Goal: Participate in discussion: Engage in conversation with other users on a specific topic

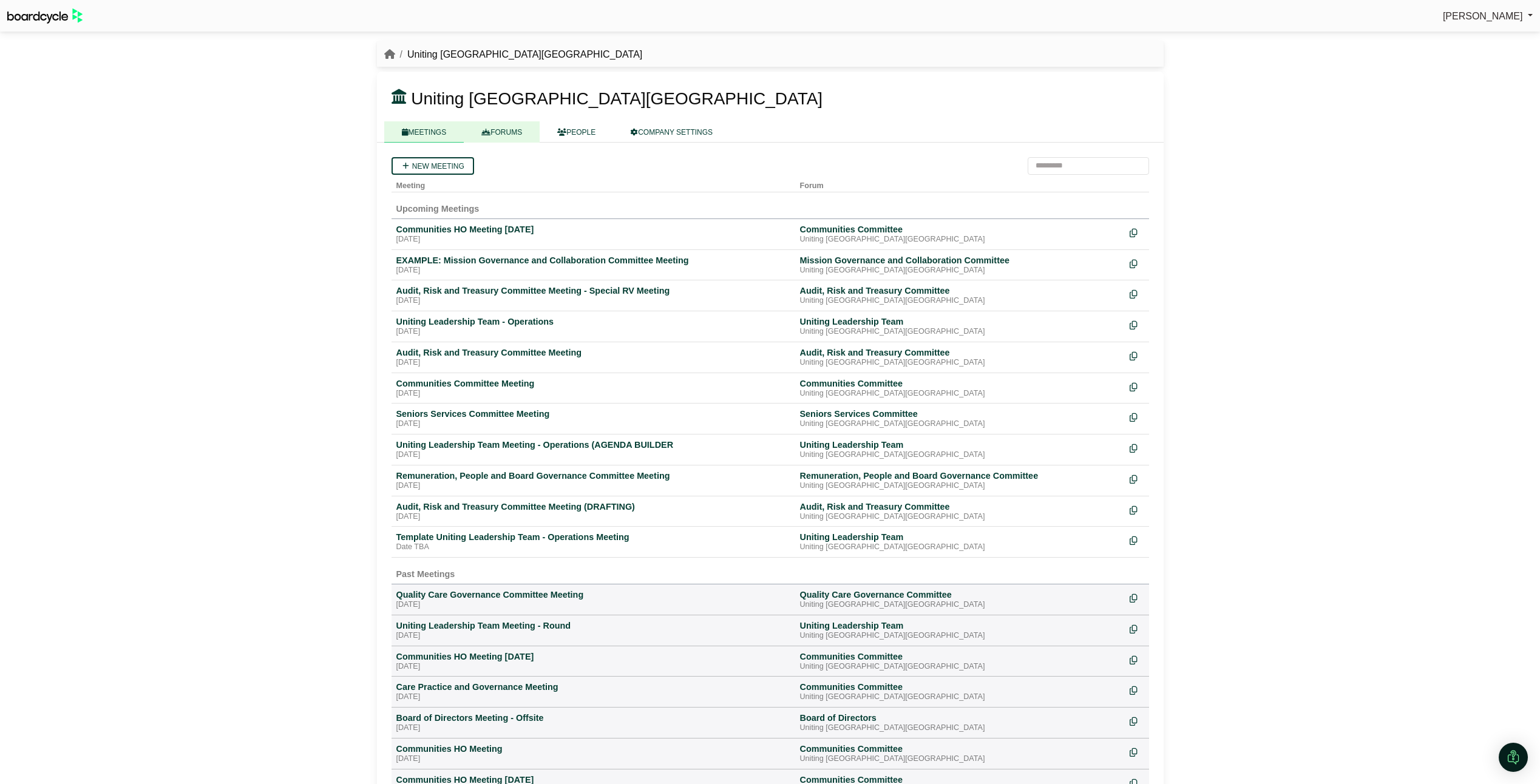
click at [506, 133] on link "FORUMS" at bounding box center [502, 132] width 76 height 21
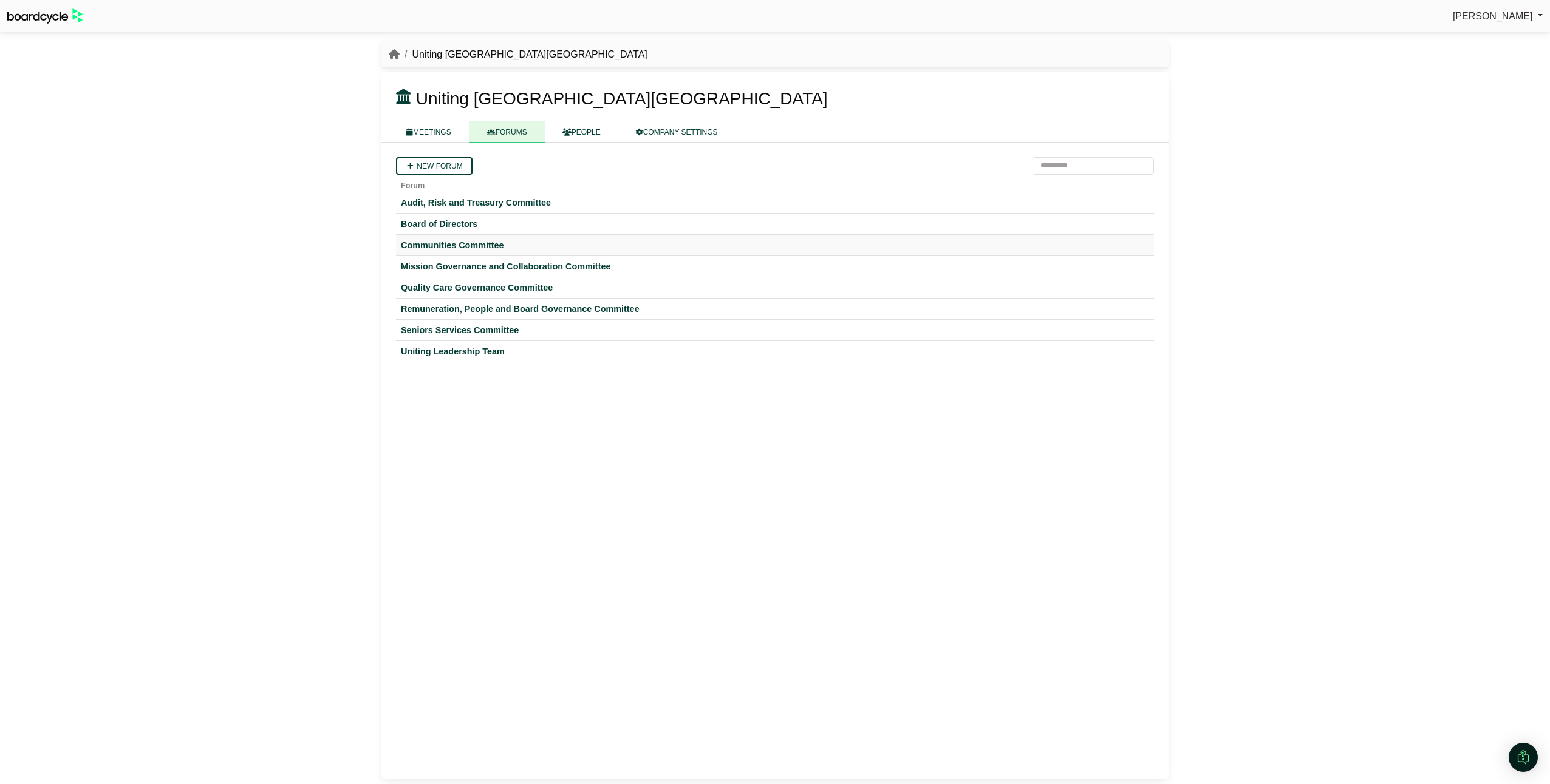
click at [421, 245] on div "Communities Committee" at bounding box center [774, 245] width 748 height 11
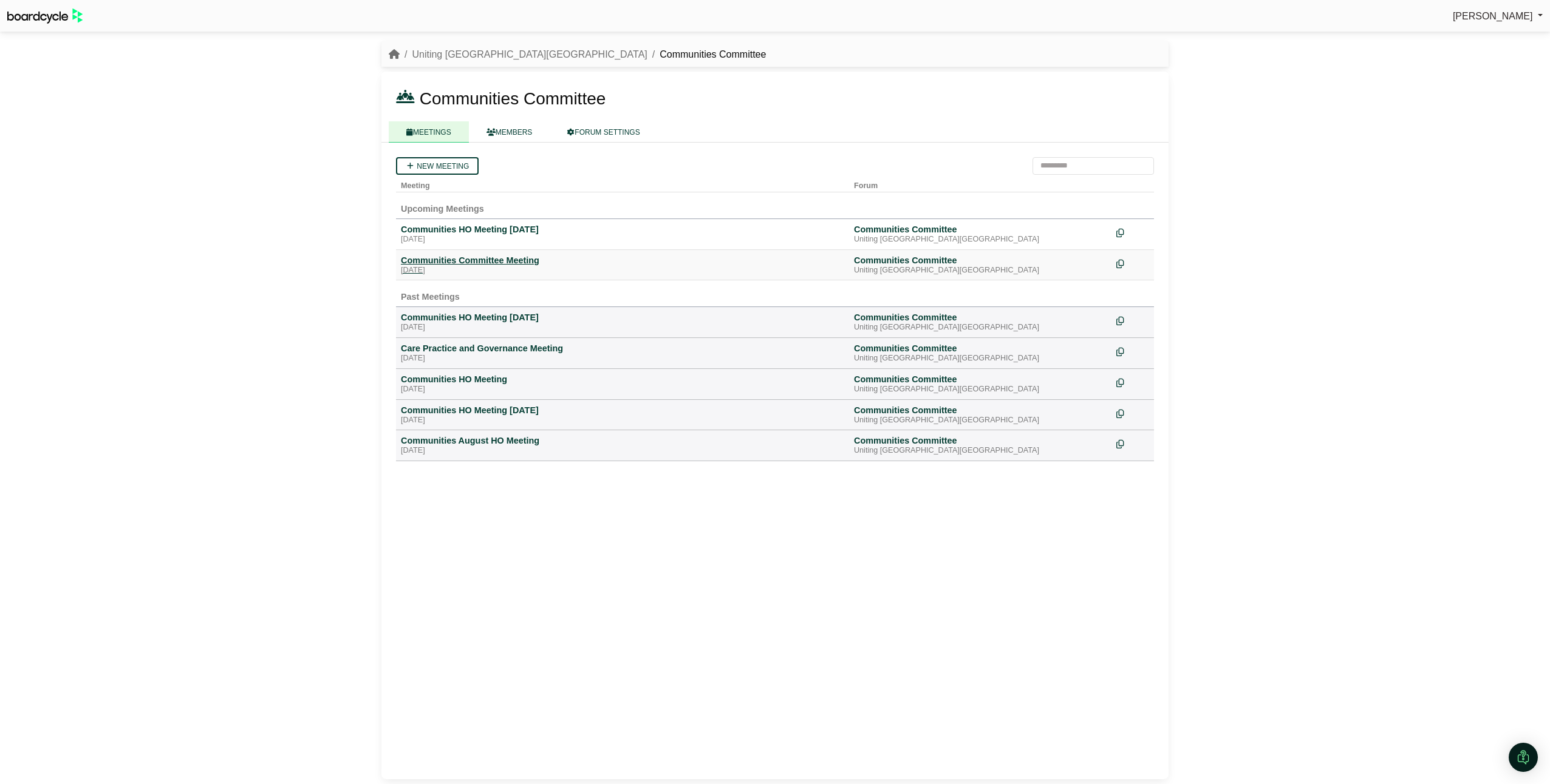
click at [426, 258] on div "Communities Committee Meeting" at bounding box center [622, 260] width 444 height 11
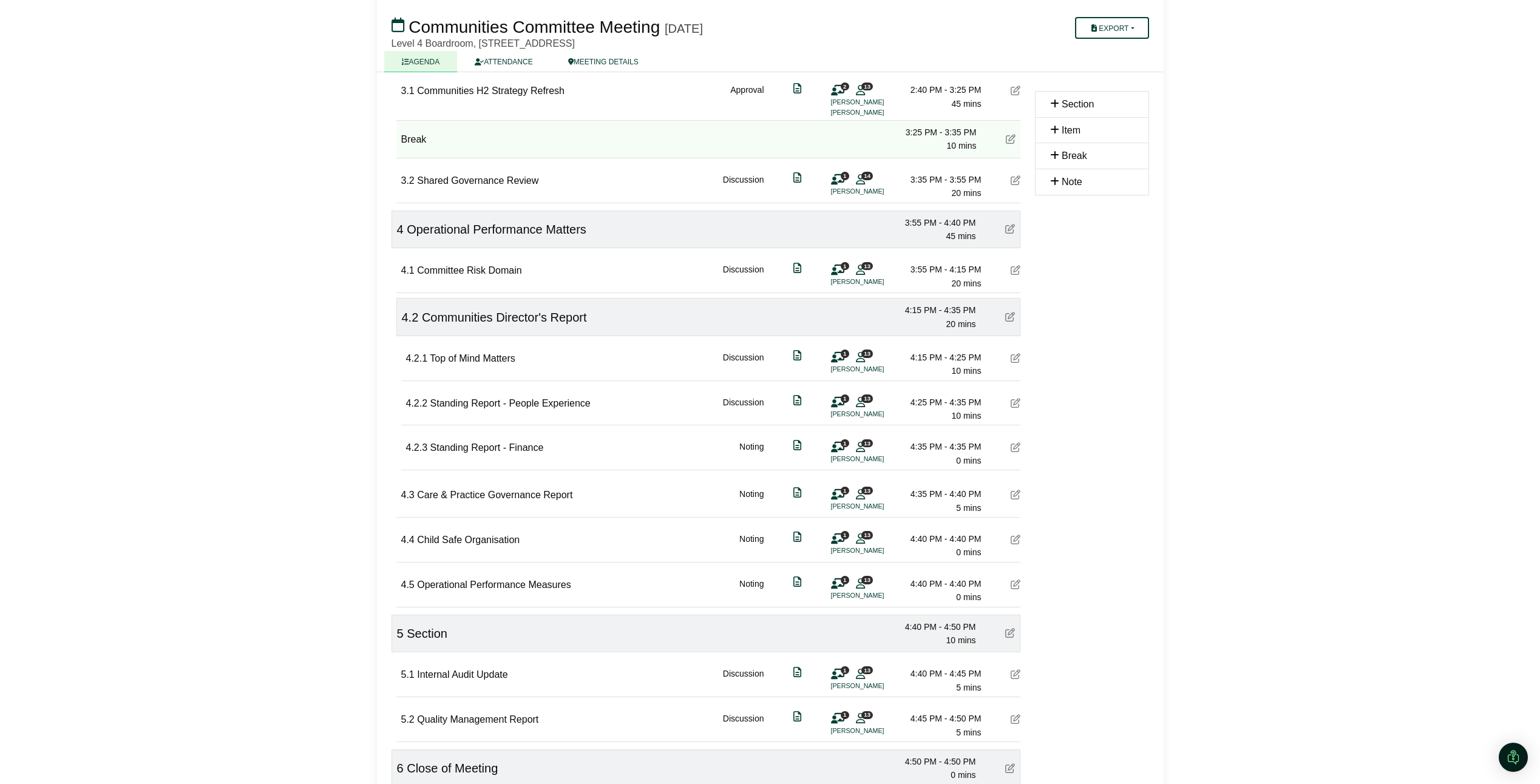
scroll to position [729, 0]
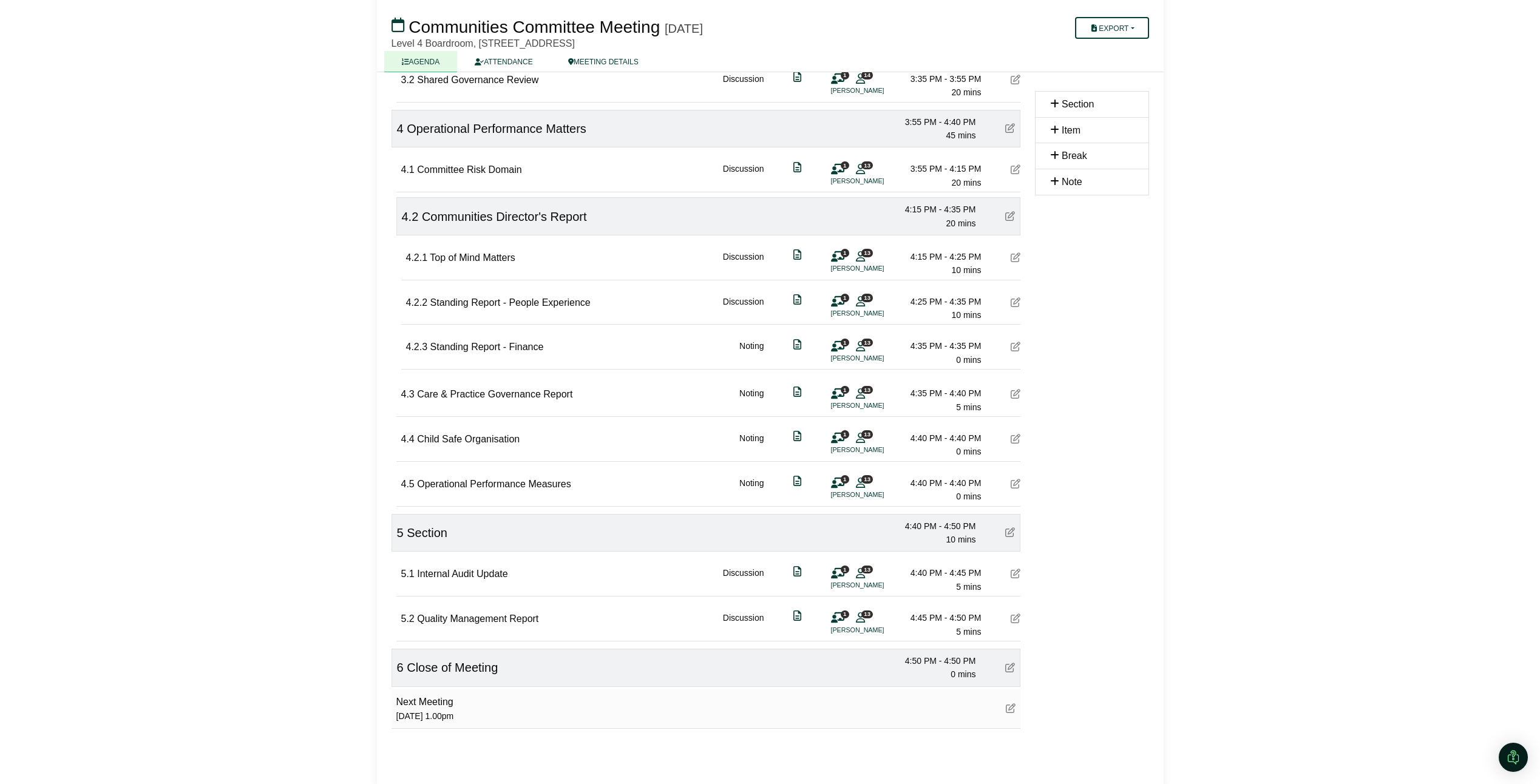
scroll to position [821, 0]
